Goal: Transaction & Acquisition: Book appointment/travel/reservation

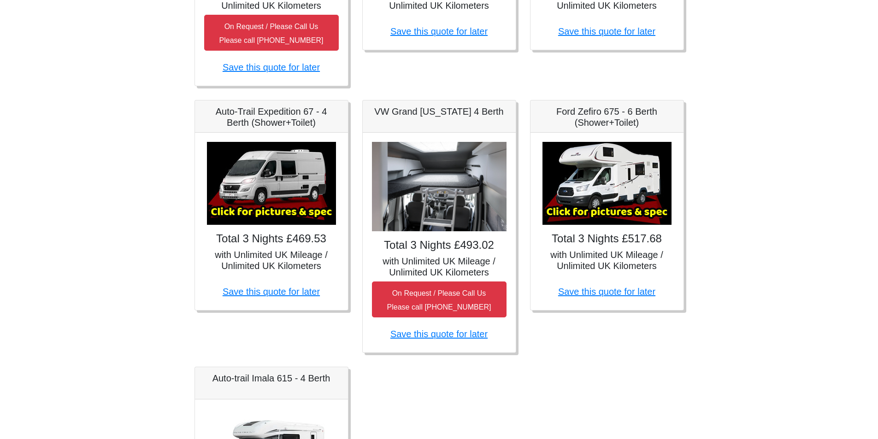
scroll to position [138, 0]
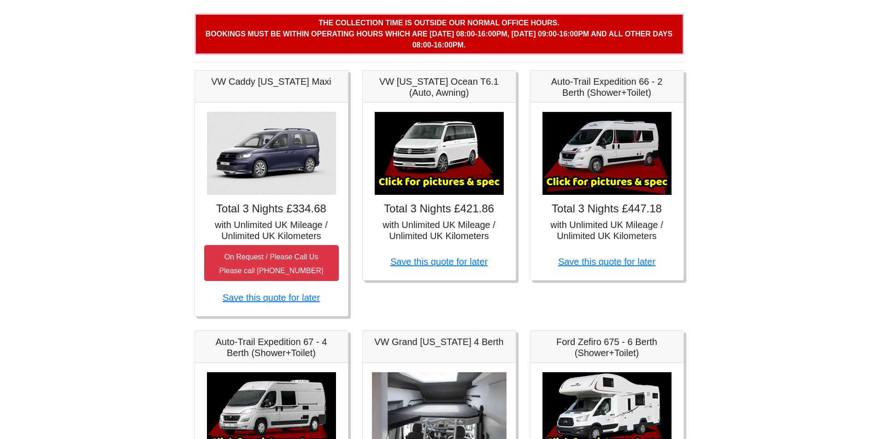
click at [438, 83] on h5 "VW [US_STATE] Ocean T6.1 (Auto, Awning)" at bounding box center [439, 87] width 135 height 22
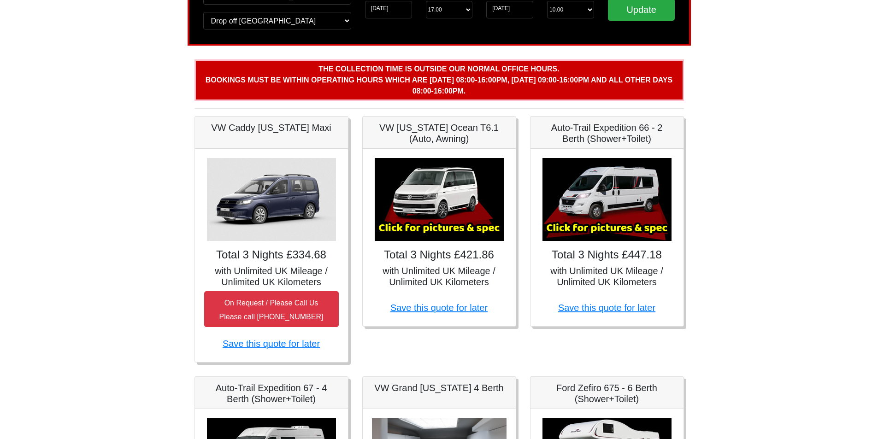
scroll to position [0, 0]
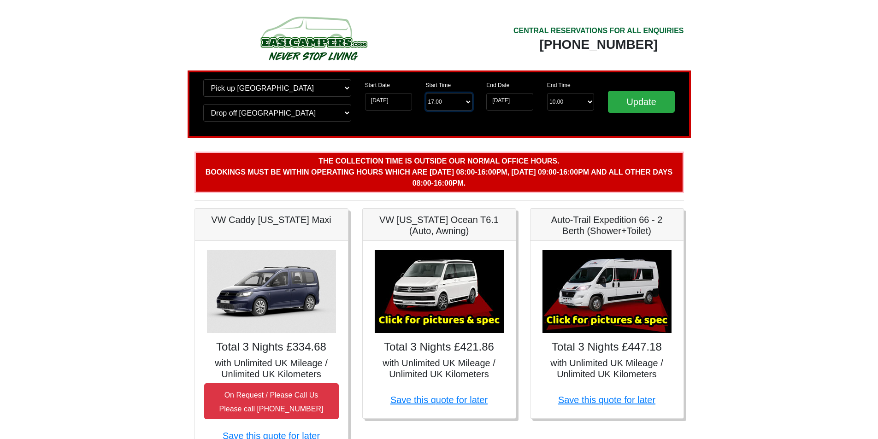
click at [466, 100] on select "Start Time 17.00 -------- 11.00 am ([DATE] & [DATE] Only) 12.00 pm ([DATE]) 13.…" at bounding box center [449, 102] width 47 height 18
select select "13.00"
click at [426, 93] on select "Start Time 17.00 -------- 11.00 am ([DATE] & [DATE] Only) 12.00 pm ([DATE]) 13.…" at bounding box center [449, 102] width 47 height 18
click at [635, 100] on input "Update" at bounding box center [641, 102] width 67 height 22
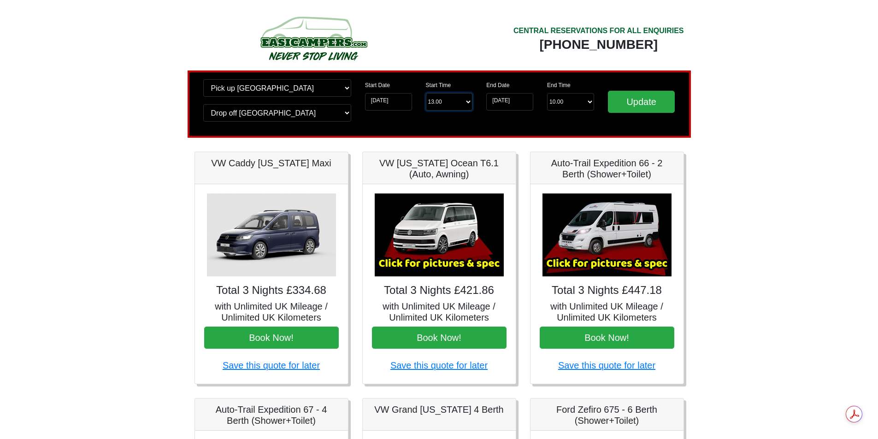
click at [466, 102] on select "Start Time 13.00 -------- 11.00 am (Saturday & Sunday Only) 12.00 pm (Saturday)…" at bounding box center [449, 102] width 47 height 18
select select "16.00"
click at [426, 93] on select "Start Time 13.00 -------- 11.00 am (Saturday & Sunday Only) 12.00 pm (Saturday)…" at bounding box center [449, 102] width 47 height 18
click at [635, 103] on input "Update" at bounding box center [641, 102] width 67 height 22
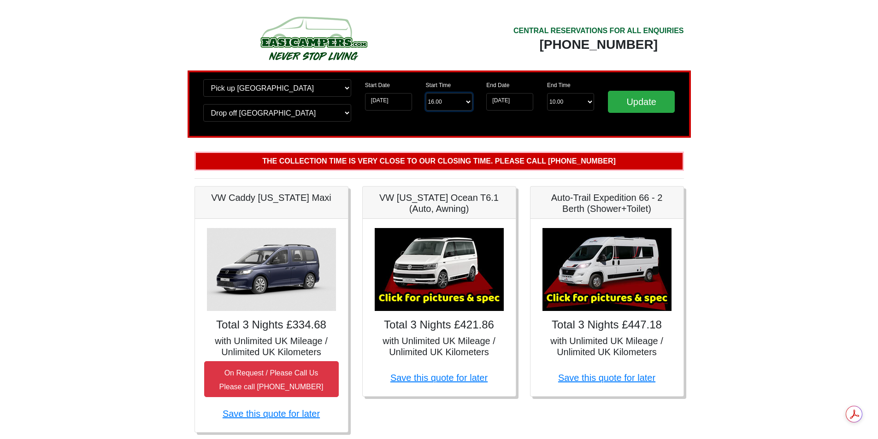
click at [468, 102] on select "Start Time 16.00 -------- 11.00 am (Saturday & Sunday Only) 12.00 pm (Saturday)…" at bounding box center [449, 102] width 47 height 18
select select "15.00"
click at [426, 93] on select "Start Time 16.00 -------- 11.00 am (Saturday & Sunday Only) 12.00 pm (Saturday)…" at bounding box center [449, 102] width 47 height 18
click at [633, 104] on input "Update" at bounding box center [641, 102] width 67 height 22
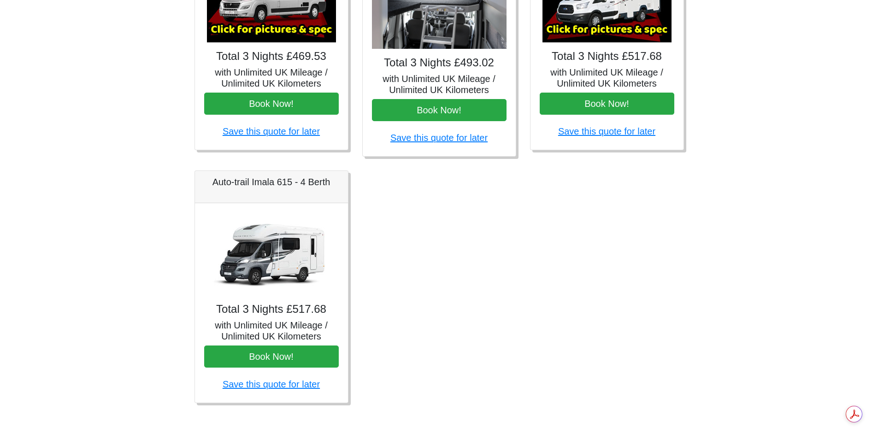
scroll to position [158, 0]
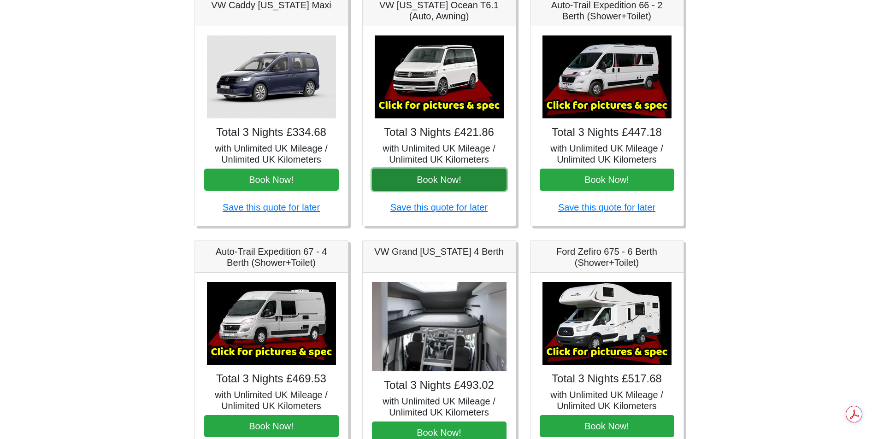
click at [438, 180] on button "Book Now!" at bounding box center [439, 180] width 135 height 22
